Goal: Navigation & Orientation: Find specific page/section

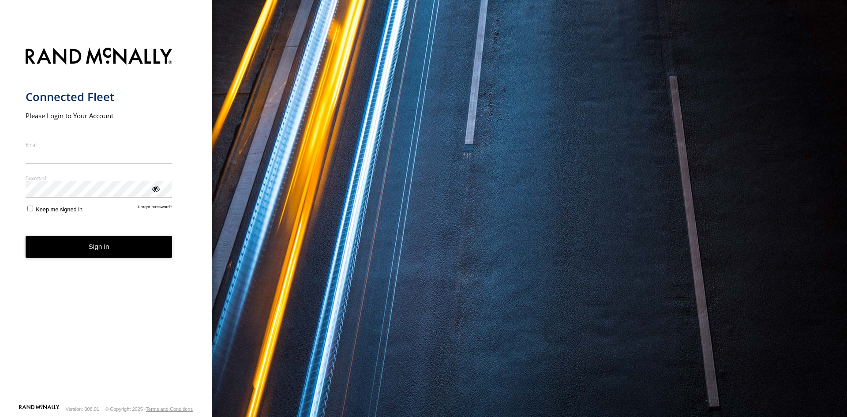
type input "**********"
click at [114, 256] on button "Sign in" at bounding box center [99, 247] width 147 height 22
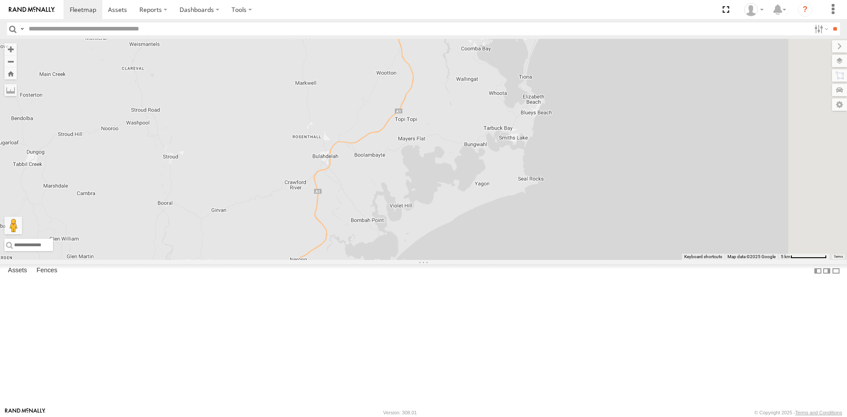
drag, startPoint x: 482, startPoint y: 235, endPoint x: 470, endPoint y: 307, distance: 72.9
click at [470, 260] on div "Plumbing Truck ELK52J - Hilux EQQ87F - Hilux 2" at bounding box center [423, 149] width 847 height 221
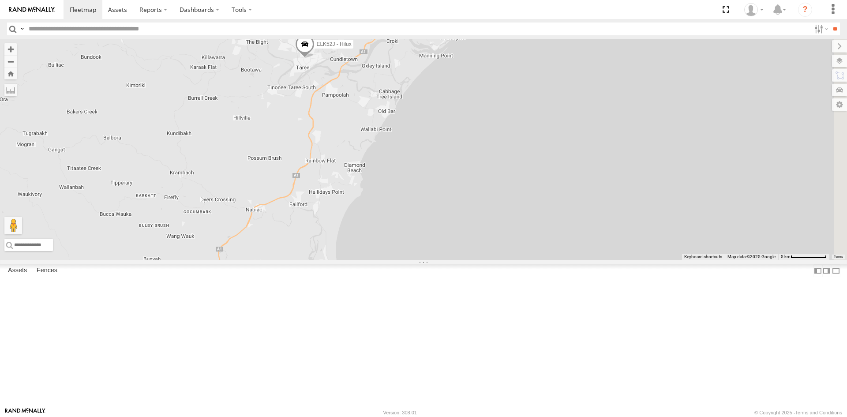
drag, startPoint x: 526, startPoint y: 145, endPoint x: 346, endPoint y: 434, distance: 340.1
click at [346, 417] on html at bounding box center [423, 208] width 847 height 417
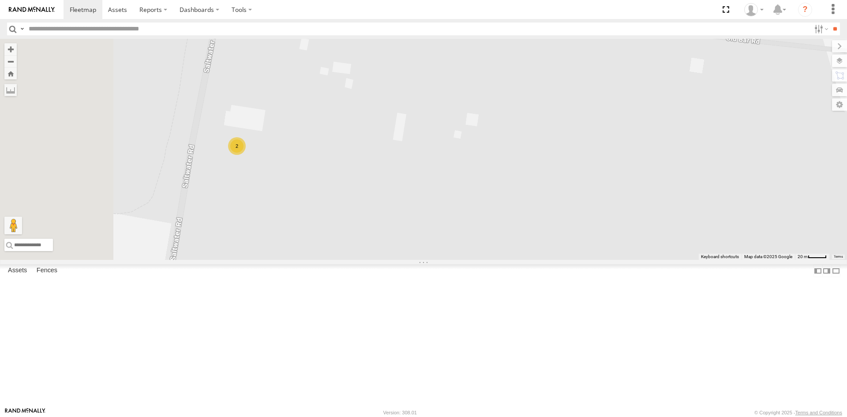
drag, startPoint x: 302, startPoint y: 226, endPoint x: 381, endPoint y: 207, distance: 80.8
click at [381, 207] on div "Plumbing Truck ELK52J - Hilux EQQ87F - Hilux ECK65G - Hilux FND74E - Hilux 2" at bounding box center [423, 149] width 847 height 221
